Goal: Task Accomplishment & Management: Complete application form

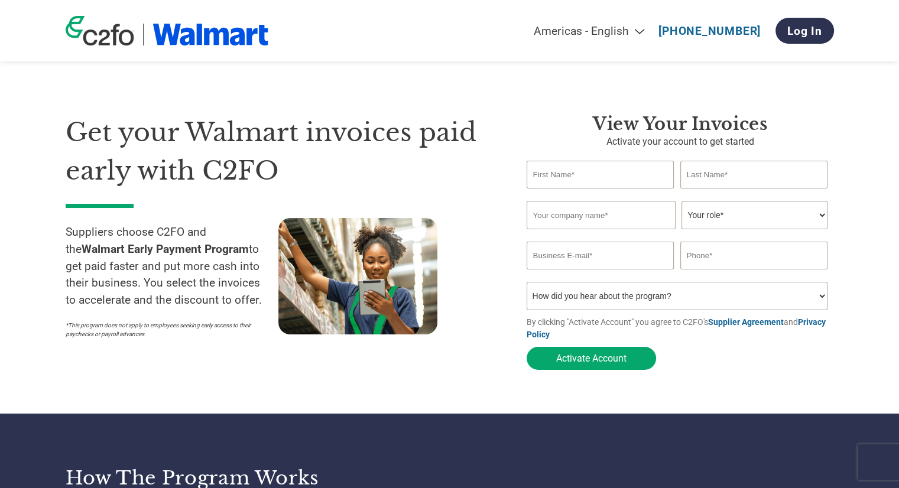
type input "[PERSON_NAME]"
type input "Commercial Bakeries Corp"
type input "[EMAIL_ADDRESS][DOMAIN_NAME]"
click at [737, 215] on select "Your role* CFO Controller Credit Manager Finance Director Treasurer CEO Preside…" at bounding box center [754, 215] width 146 height 28
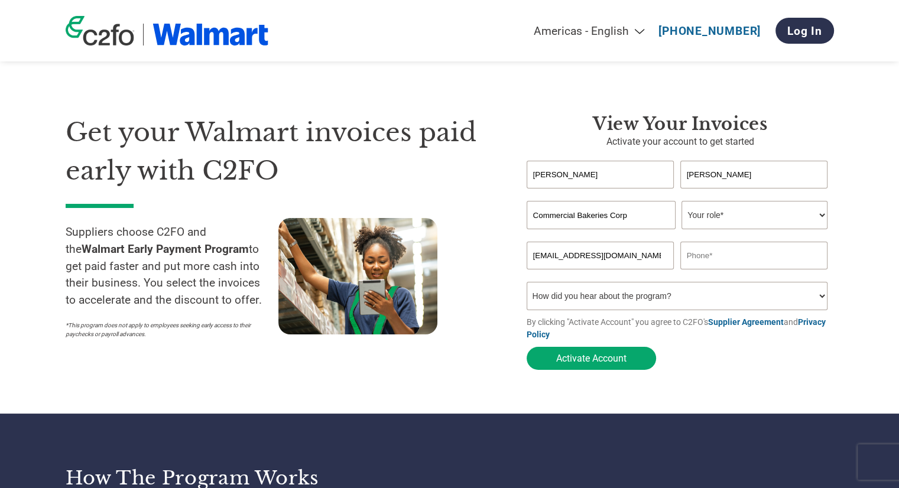
select select "CFO"
click at [681, 201] on select "Your role* CFO Controller Credit Manager Finance Director Treasurer CEO Preside…" at bounding box center [754, 215] width 146 height 28
click at [626, 302] on select "How did you hear about the program? Received a letter Email Social Media Online…" at bounding box center [676, 296] width 301 height 28
select select "Family/Friend/Acquaintance"
click at [526, 284] on select "How did you hear about the program? Received a letter Email Social Media Online…" at bounding box center [676, 296] width 301 height 28
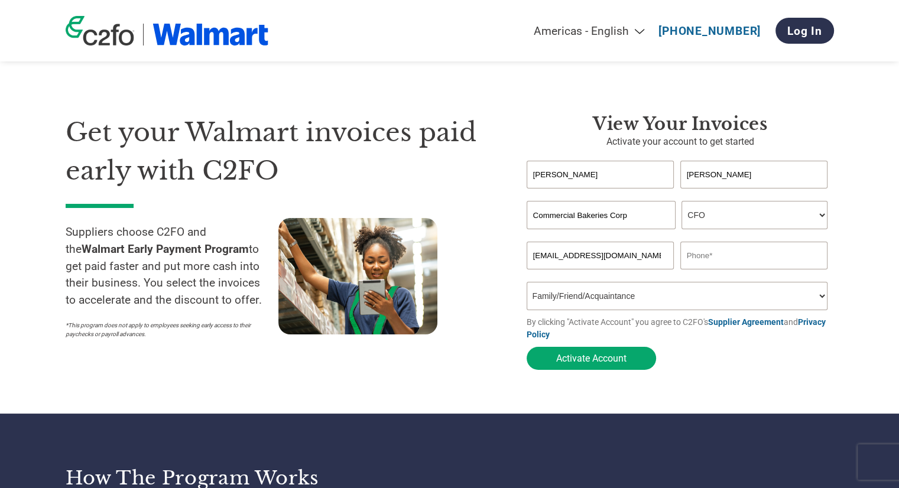
click at [459, 374] on div "Get your Walmart invoices paid early with C2FO Suppliers choose C2FO and the Wa…" at bounding box center [287, 244] width 443 height 262
click at [578, 363] on button "Activate Account" at bounding box center [590, 358] width 129 height 23
click at [719, 265] on input "text" at bounding box center [754, 256] width 148 height 28
type input "[PHONE_NUMBER]"
click at [598, 357] on button "Activate Account" at bounding box center [590, 358] width 129 height 23
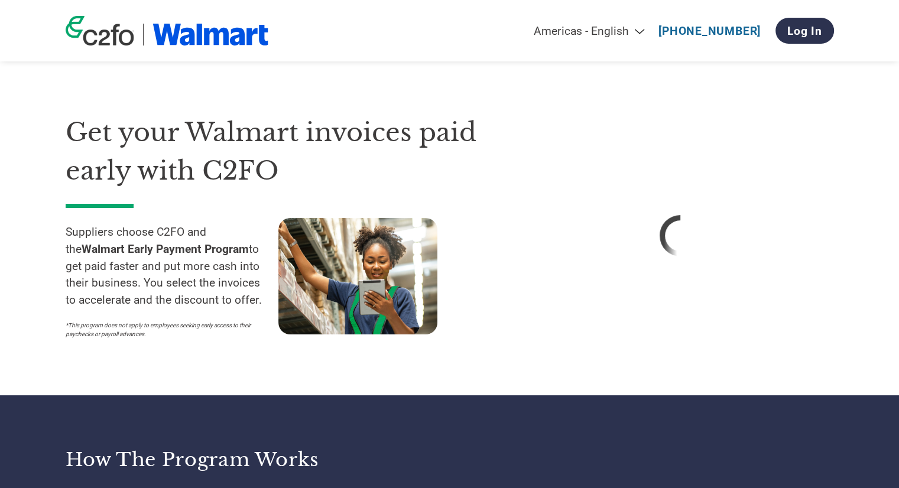
select select "CFO"
select select "Family/Friend/Acquaintance"
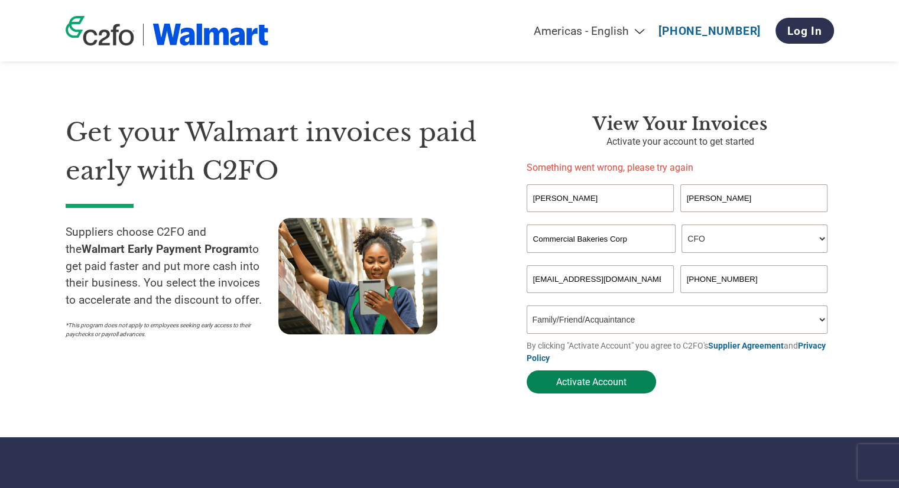
click at [581, 386] on button "Activate Account" at bounding box center [590, 381] width 129 height 23
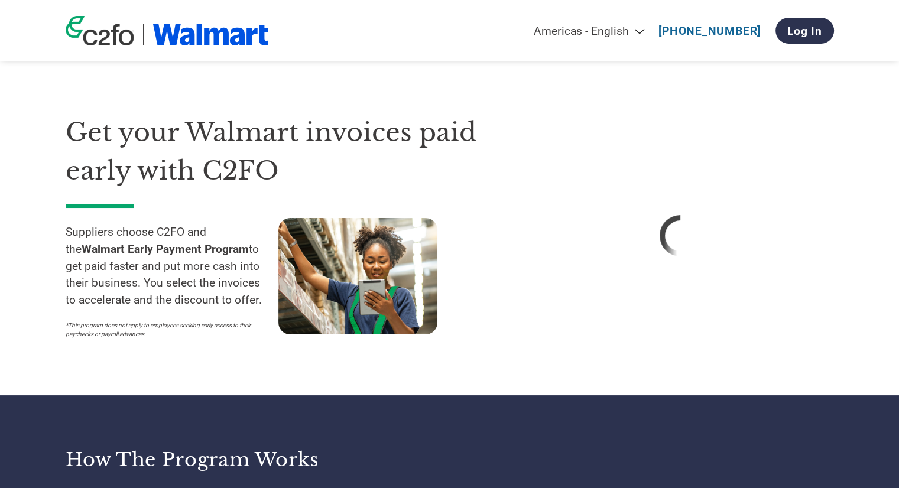
select select "CFO"
select select "Family/Friend/Acquaintance"
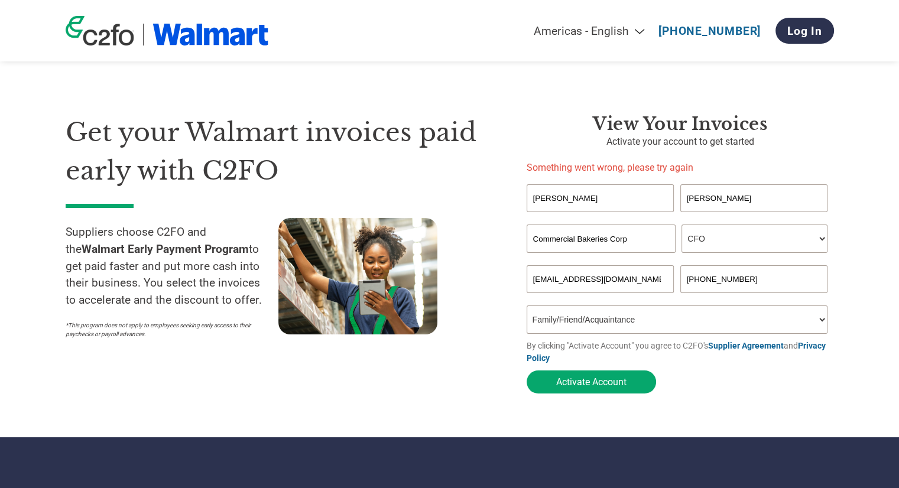
click at [735, 347] on link "Supplier Agreement" at bounding box center [746, 345] width 76 height 9
click at [821, 350] on link "Privacy Policy" at bounding box center [675, 352] width 299 height 22
click at [584, 197] on input "[PERSON_NAME]" at bounding box center [600, 198] width 148 height 28
click at [723, 197] on input "[PERSON_NAME]" at bounding box center [754, 198] width 148 height 28
click at [626, 239] on input "Commercial Bakeries Corp" at bounding box center [600, 239] width 149 height 28
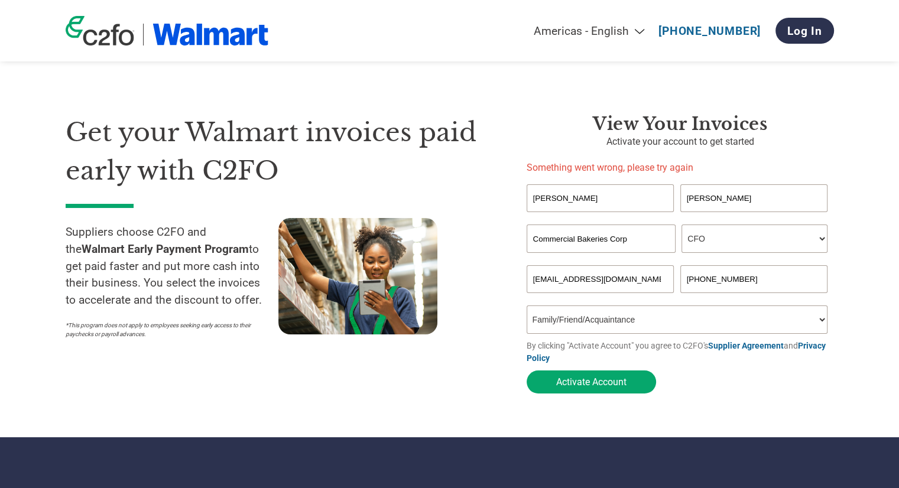
click at [772, 238] on select "Your role* CFO Controller Credit Manager Finance Director Treasurer CEO Preside…" at bounding box center [754, 239] width 146 height 28
click at [681, 225] on select "Your role* CFO Controller Credit Manager Finance Director Treasurer CEO Preside…" at bounding box center [754, 239] width 146 height 28
click at [617, 274] on input "[EMAIL_ADDRESS][DOMAIN_NAME]" at bounding box center [600, 279] width 148 height 28
click at [703, 281] on input "[PHONE_NUMBER]" at bounding box center [754, 279] width 148 height 28
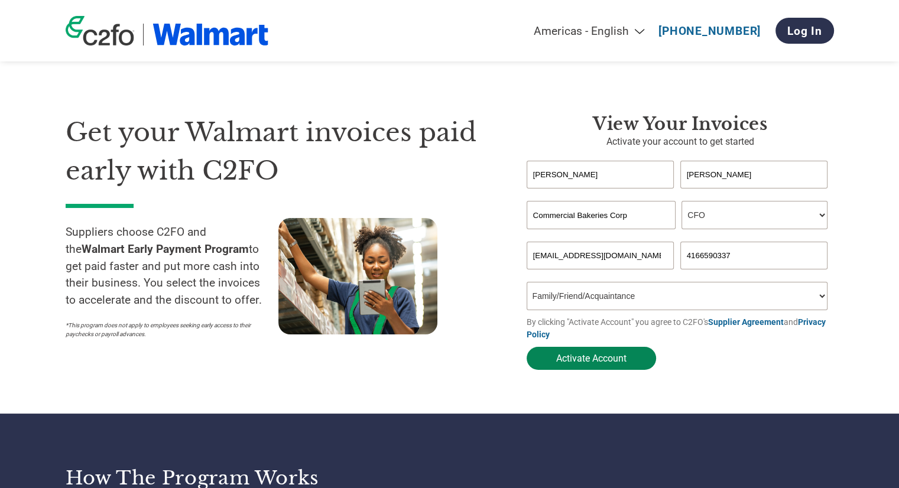
type input "4166590337"
click at [598, 357] on button "Activate Account" at bounding box center [590, 358] width 129 height 23
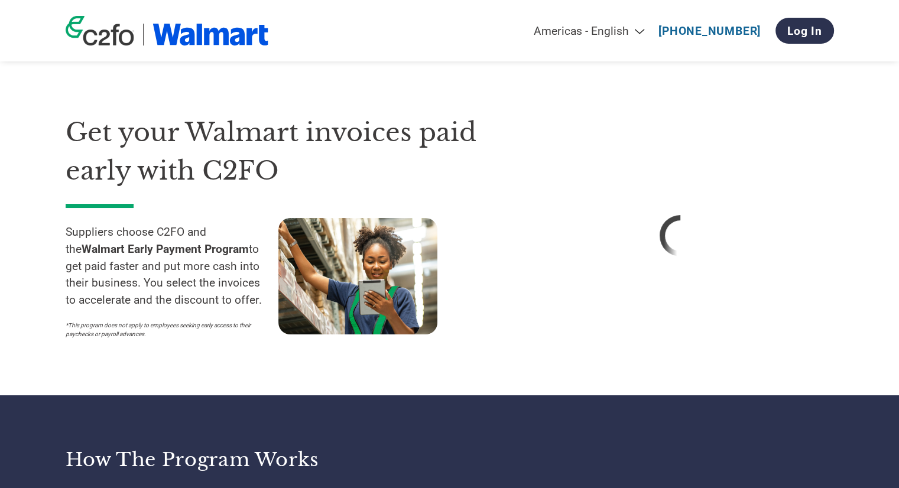
select select "CFO"
select select "Family/Friend/Acquaintance"
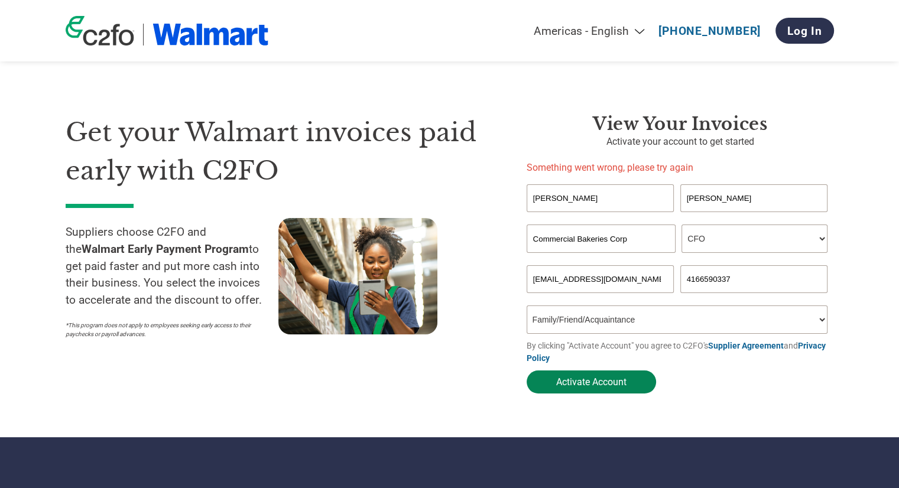
click at [590, 386] on button "Activate Account" at bounding box center [590, 381] width 129 height 23
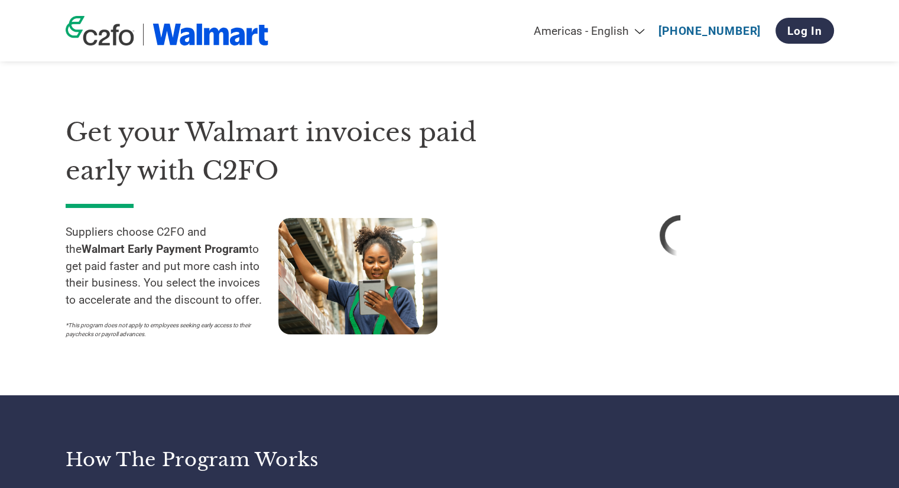
select select "CFO"
select select "Family/Friend/Acquaintance"
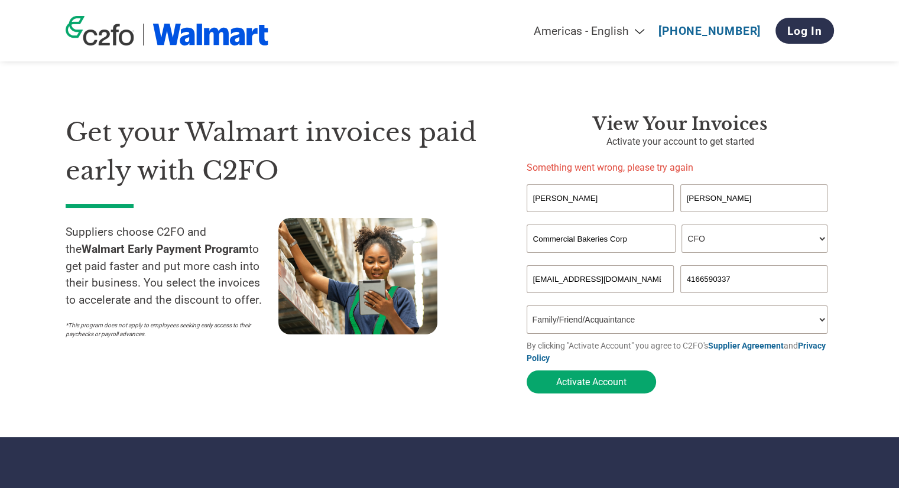
click at [560, 199] on input "[PERSON_NAME]" at bounding box center [600, 198] width 148 height 28
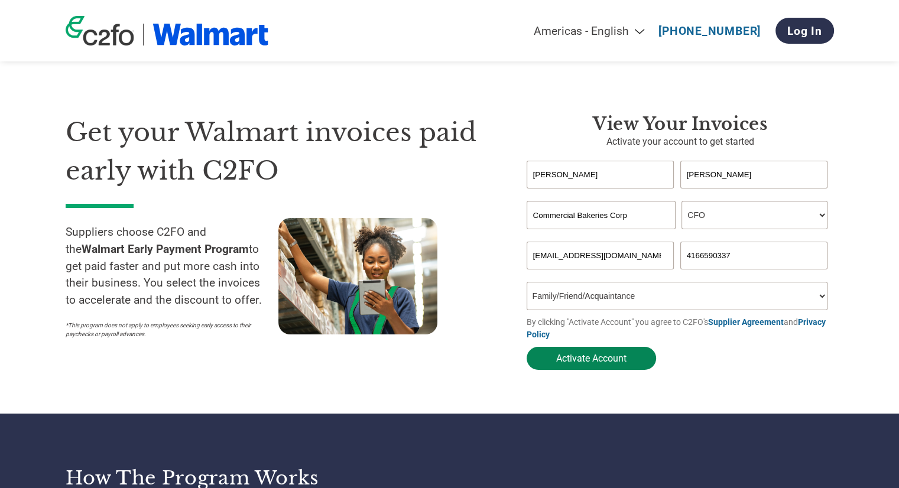
type input "[PERSON_NAME]"
click at [589, 363] on button "Activate Account" at bounding box center [590, 358] width 129 height 23
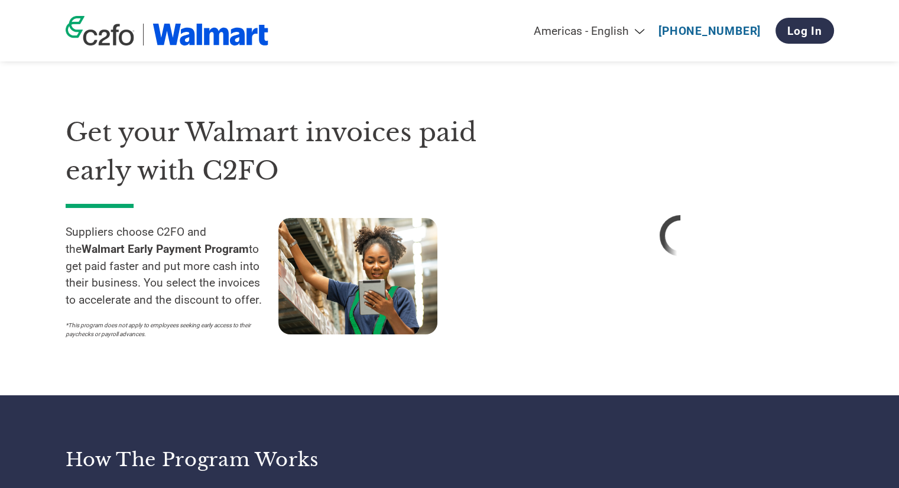
select select "CFO"
select select "Family/Friend/Acquaintance"
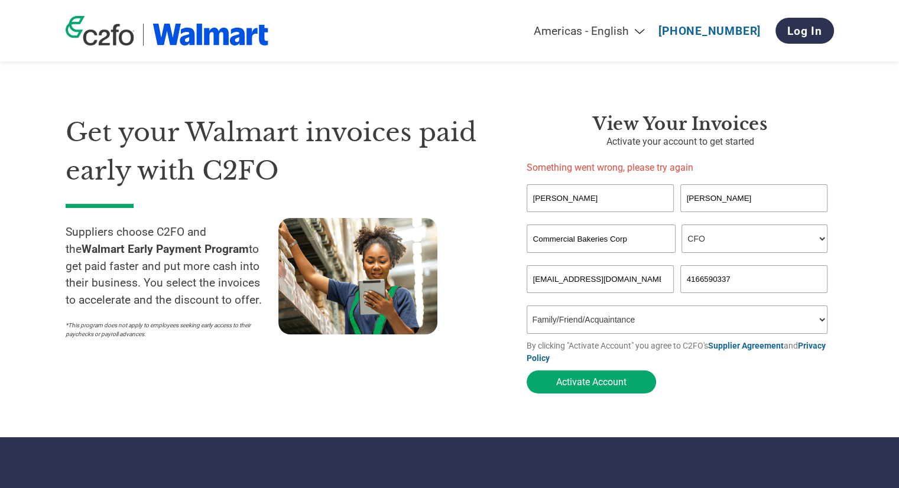
click at [638, 242] on input "Commercial Bakeries Corp" at bounding box center [600, 239] width 149 height 28
click at [489, 392] on div "Get your Walmart invoices paid early with C2FO Suppliers choose C2FO and the Wa…" at bounding box center [287, 256] width 443 height 286
click at [671, 275] on input "[EMAIL_ADDRESS][DOMAIN_NAME]" at bounding box center [600, 279] width 148 height 28
click at [427, 410] on section "Get your Walmart invoices paid early with C2FO Suppliers choose C2FO and the Wa…" at bounding box center [449, 242] width 899 height 390
click at [586, 379] on button "Activate Account" at bounding box center [590, 381] width 129 height 23
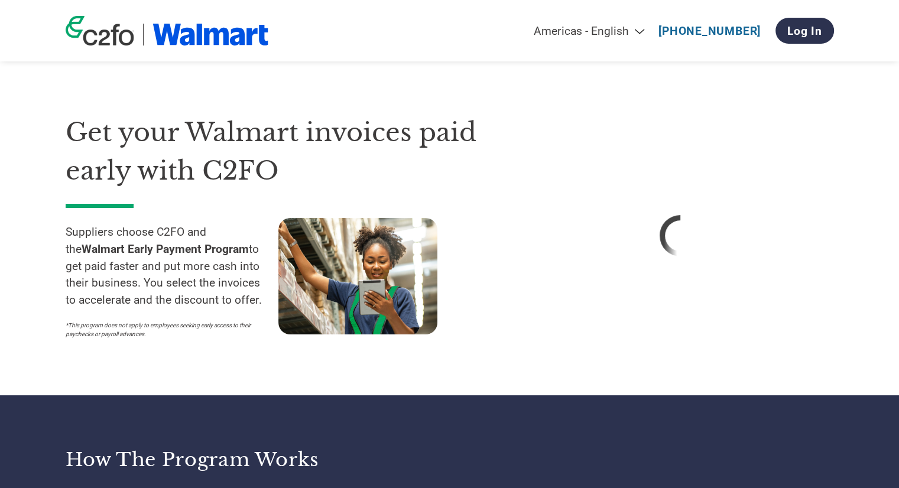
select select "CFO"
select select "Family/Friend/Acquaintance"
